Goal: Transaction & Acquisition: Purchase product/service

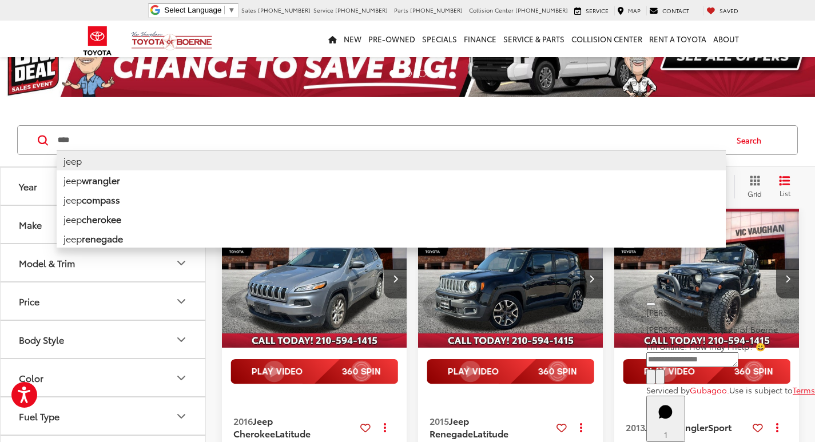
scroll to position [42, 0]
type input "*"
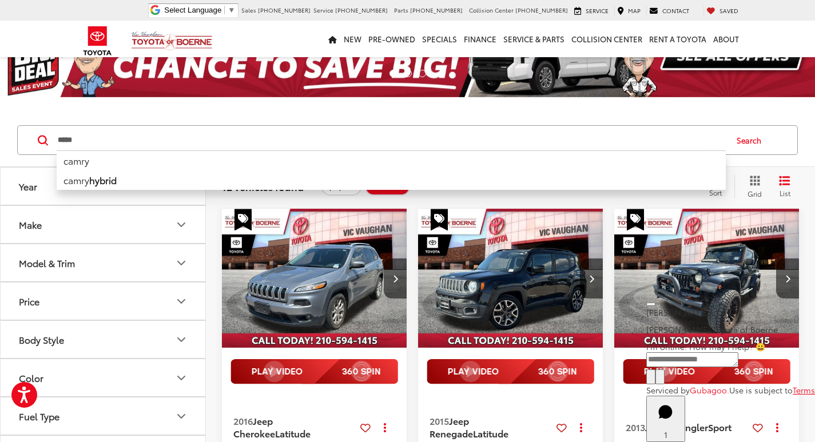
type input "*****"
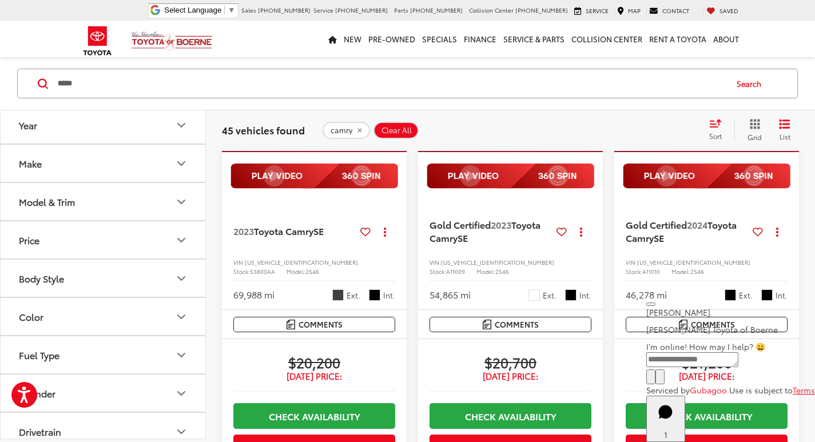
scroll to position [843, 0]
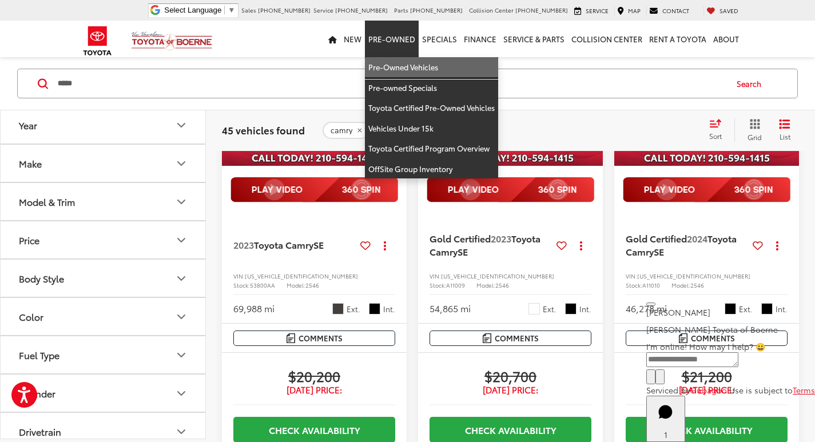
click at [401, 60] on link "Pre-Owned Vehicles" at bounding box center [431, 67] width 133 height 21
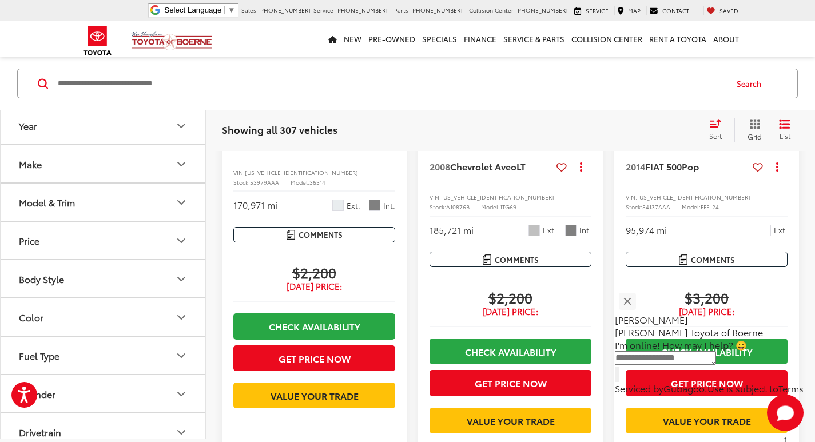
scroll to position [915, 0]
click at [264, 77] on input "Search by Make, Model, or Keyword" at bounding box center [391, 83] width 669 height 27
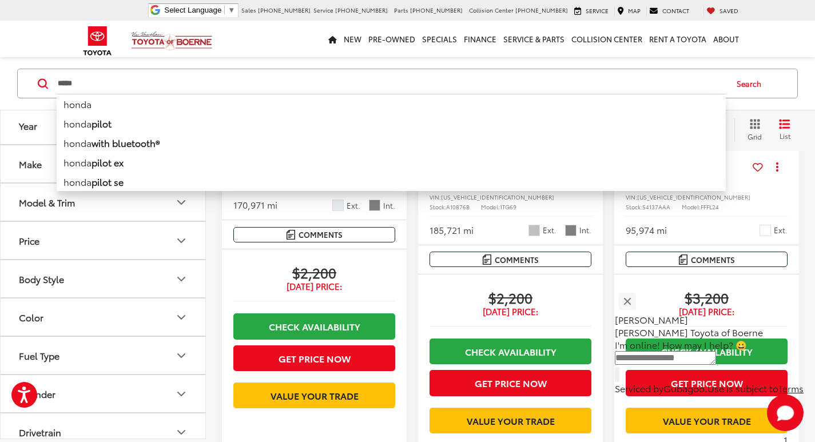
type input "*****"
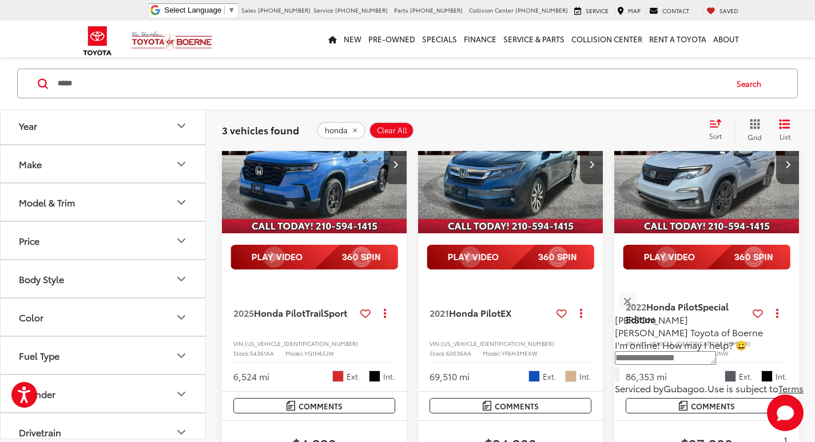
scroll to position [99, 0]
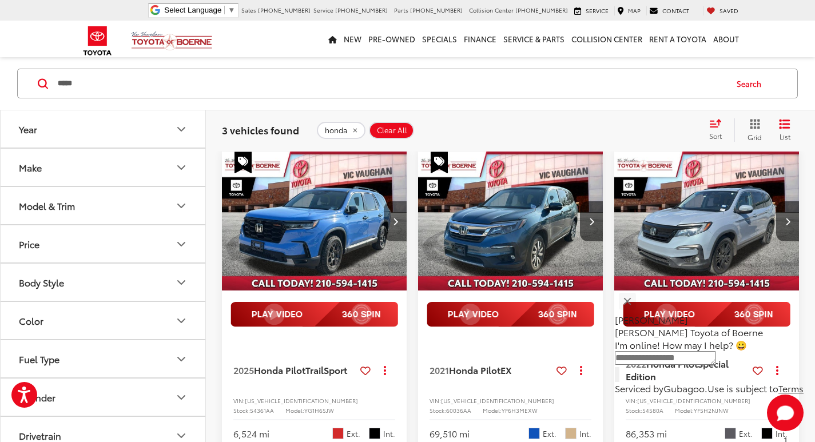
click at [397, 220] on icon "Next image" at bounding box center [395, 221] width 5 height 8
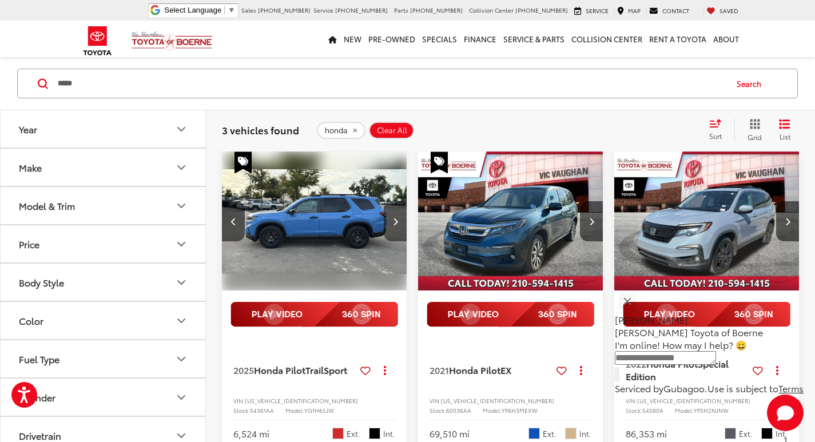
scroll to position [0, 187]
click at [239, 230] on button "Previous image" at bounding box center [233, 221] width 23 height 40
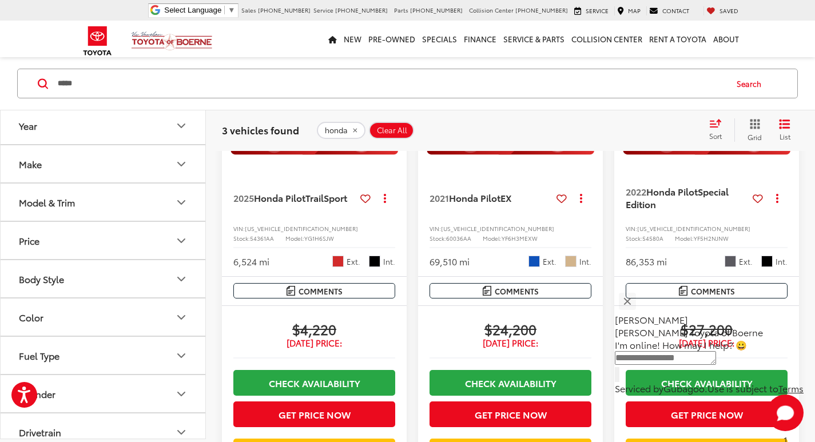
scroll to position [271, 0]
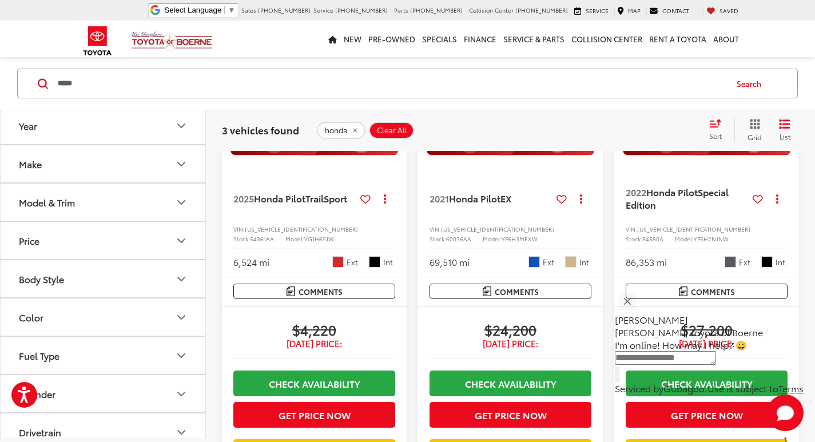
click at [399, 123] on button "Clear All" at bounding box center [391, 129] width 45 height 17
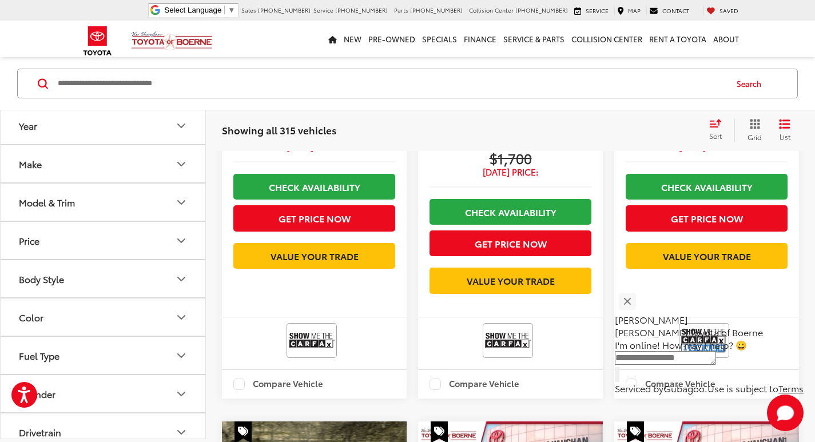
scroll to position [328, 0]
